Goal: Information Seeking & Learning: Understand process/instructions

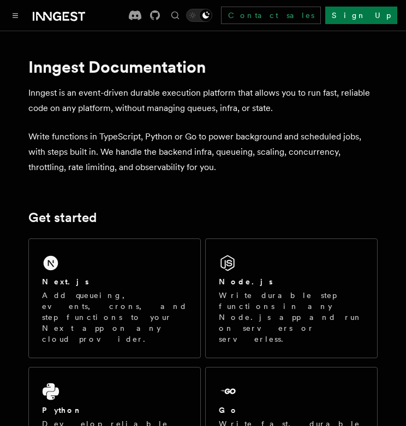
click at [378, 16] on link "Sign Up" at bounding box center [362, 15] width 72 height 17
click at [20, 15] on button "Toggle navigation" at bounding box center [15, 15] width 13 height 13
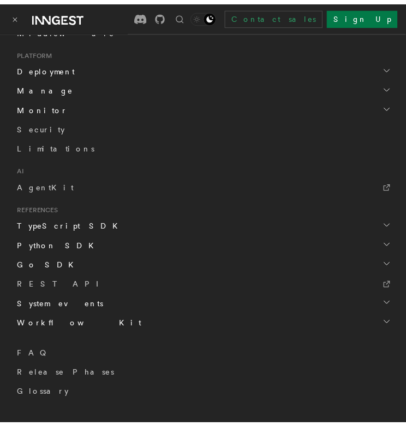
scroll to position [555, 0]
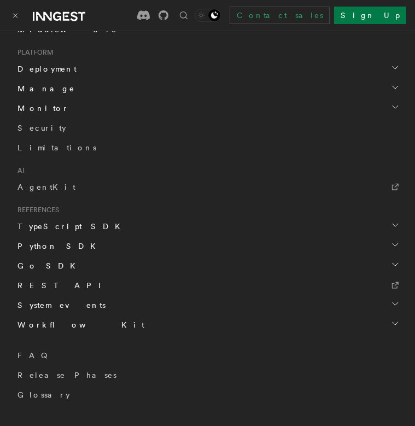
click at [52, 279] on link "REST API" at bounding box center [207, 285] width 388 height 20
click at [62, 71] on h2 "Deployment" at bounding box center [207, 69] width 388 height 20
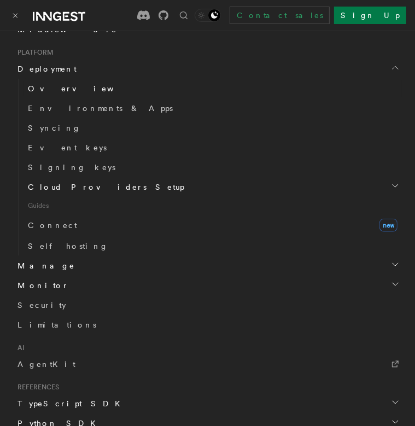
click at [44, 80] on link "Overview" at bounding box center [212, 89] width 378 height 20
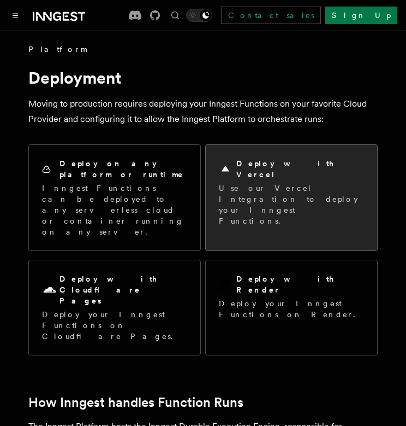
click at [241, 170] on div "Deploy with Vercel Use our Vercel Integration to deploy your Inngest Functions." at bounding box center [291, 192] width 145 height 68
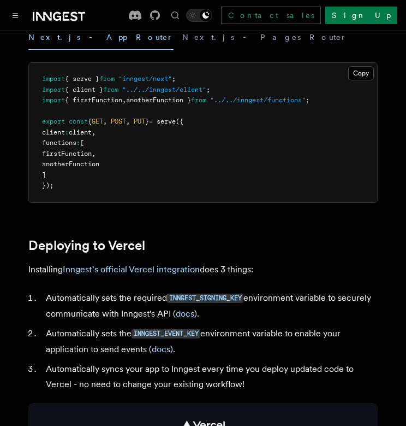
scroll to position [327, 0]
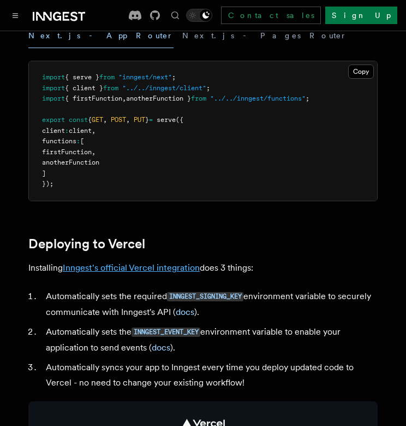
click at [161, 273] on link "Inngest's official Vercel integration" at bounding box center [131, 267] width 137 height 10
